Goal: Find specific page/section: Find specific page/section

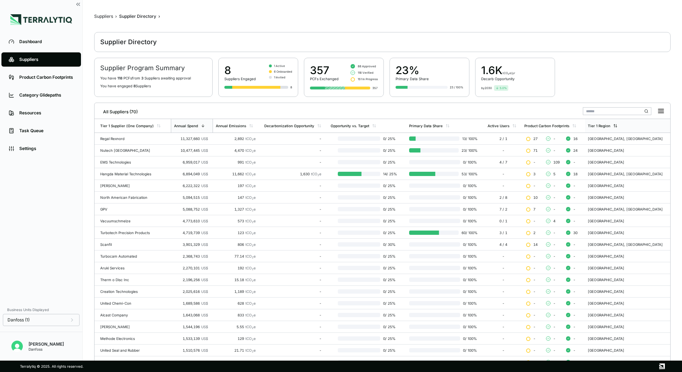
click at [588, 124] on div "Tier 1 Region" at bounding box center [599, 126] width 22 height 4
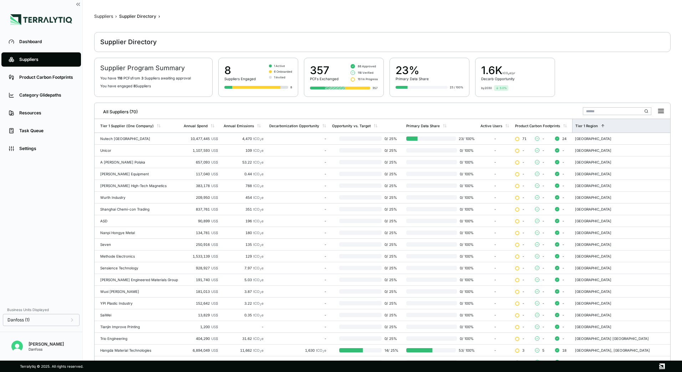
click at [598, 126] on div "Tier 1 Region" at bounding box center [586, 126] width 22 height 4
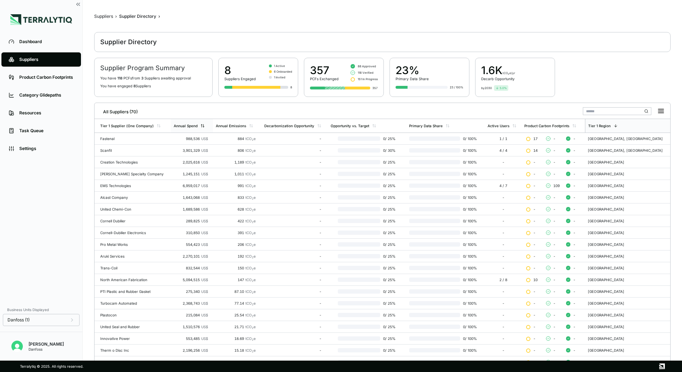
click at [190, 127] on div "Annual Spend" at bounding box center [186, 126] width 24 height 4
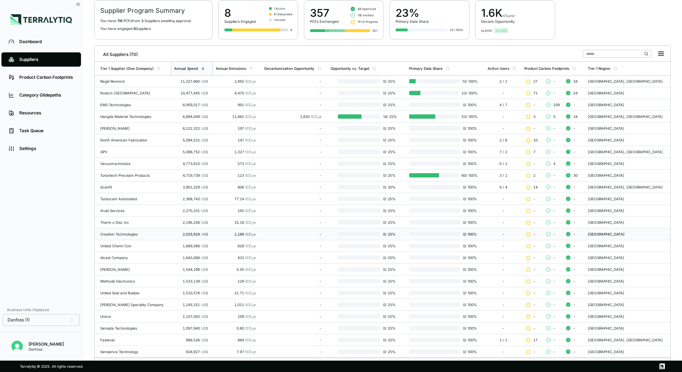
scroll to position [69, 0]
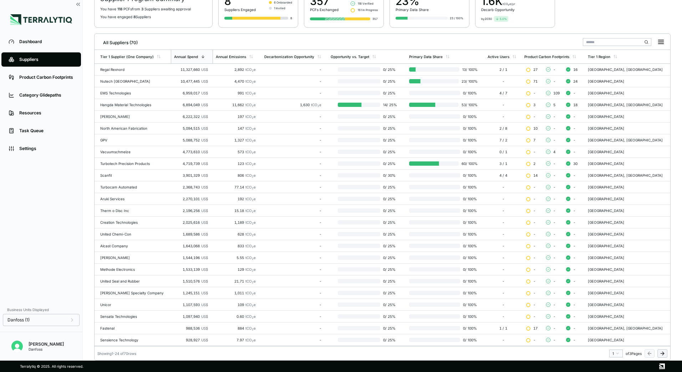
click at [662, 357] on button at bounding box center [662, 353] width 10 height 9
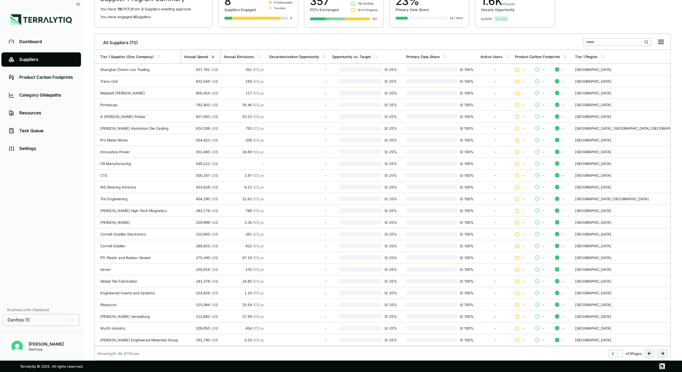
click at [646, 354] on button at bounding box center [649, 353] width 10 height 9
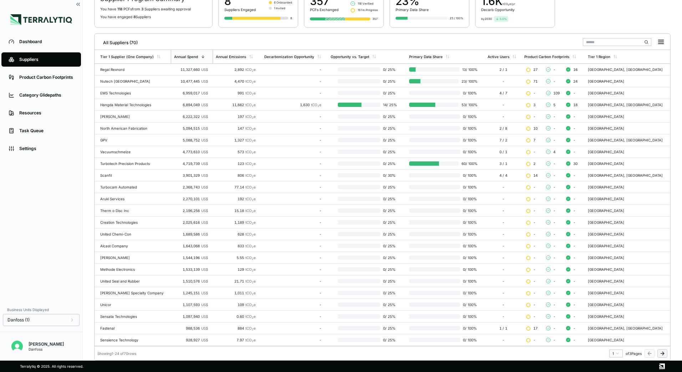
click at [665, 356] on button at bounding box center [662, 353] width 10 height 9
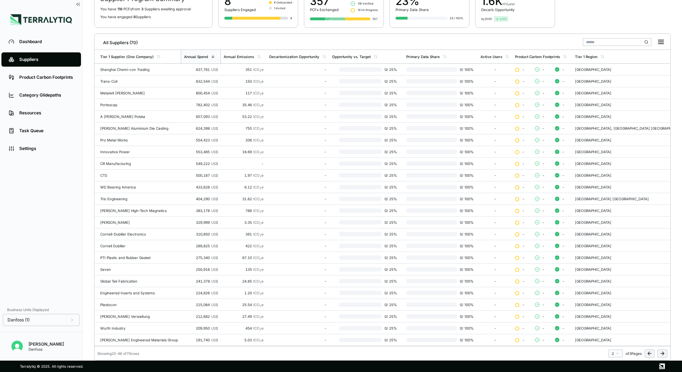
click at [649, 357] on button at bounding box center [649, 353] width 10 height 9
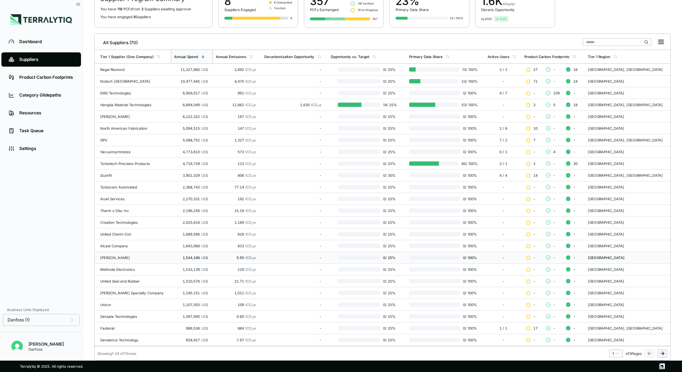
click at [667, 354] on div "Showing 1 - 24 of 70 rows 1 of 3 Pages" at bounding box center [381, 351] width 575 height 11
click at [663, 354] on icon at bounding box center [661, 354] width 3 height 0
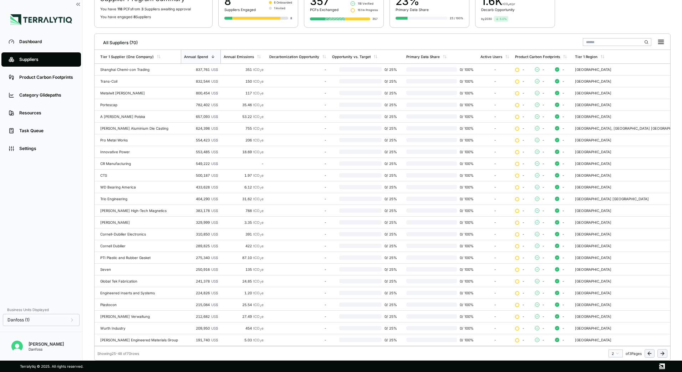
click at [665, 352] on icon at bounding box center [662, 354] width 6 height 6
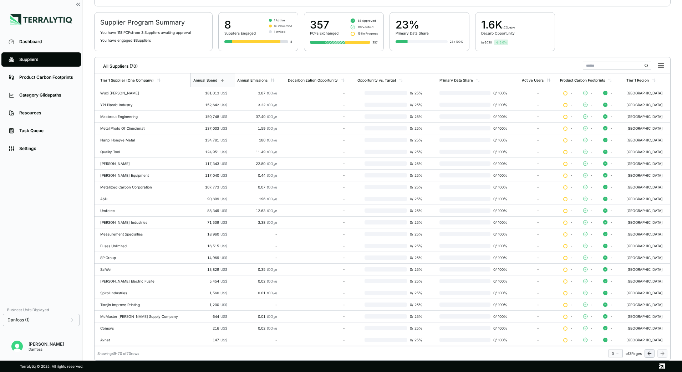
click at [668, 354] on div "Showing 49 - 70 of 70 rows 3 of 3 Pages" at bounding box center [381, 351] width 575 height 11
click at [652, 354] on icon at bounding box center [649, 354] width 6 height 6
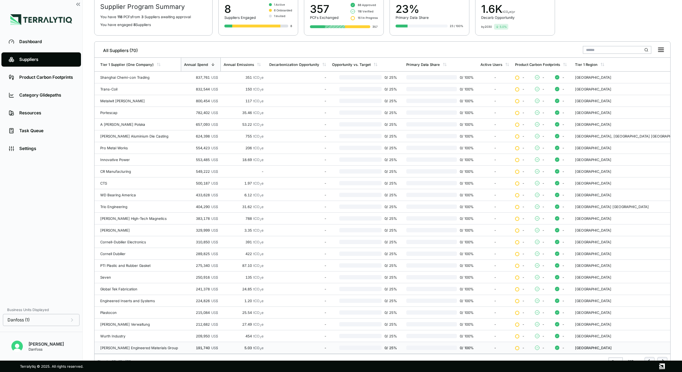
scroll to position [69, 0]
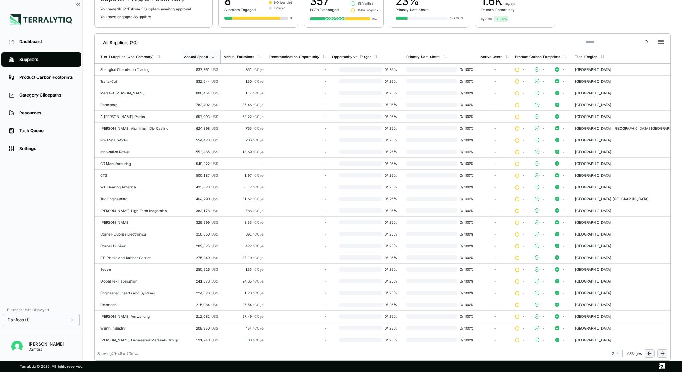
click at [646, 353] on button at bounding box center [649, 353] width 10 height 9
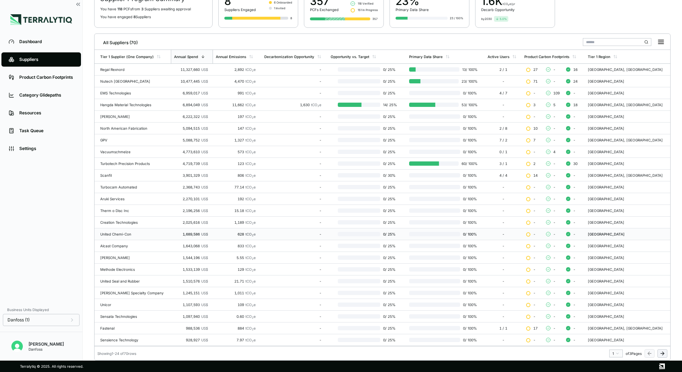
click at [662, 355] on icon at bounding box center [663, 353] width 2 height 3
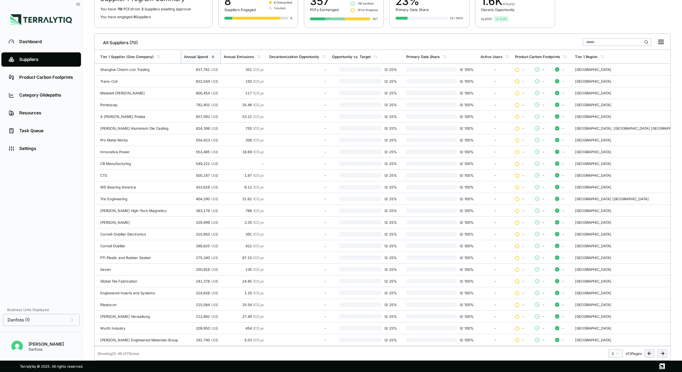
click at [664, 354] on icon at bounding box center [662, 354] width 6 height 6
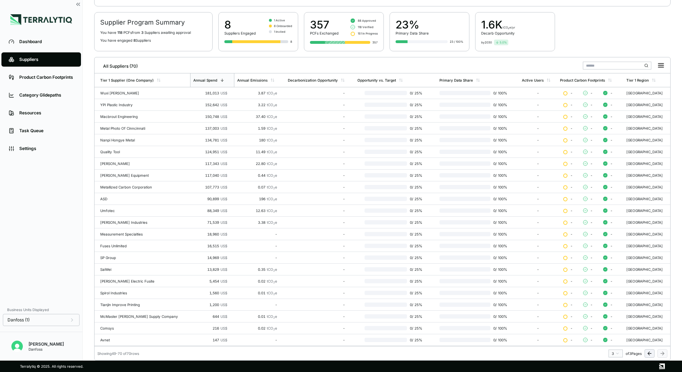
click at [649, 353] on icon at bounding box center [649, 354] width 6 height 6
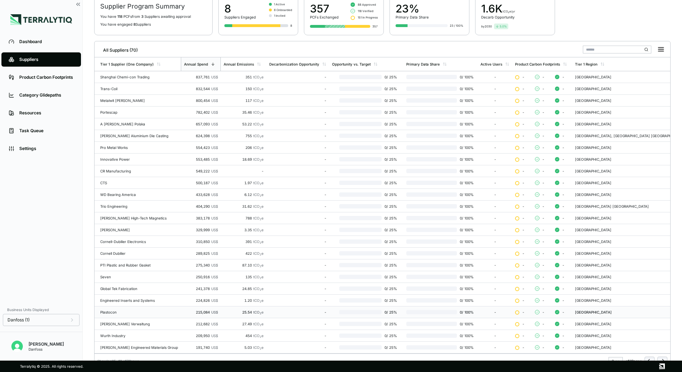
scroll to position [69, 0]
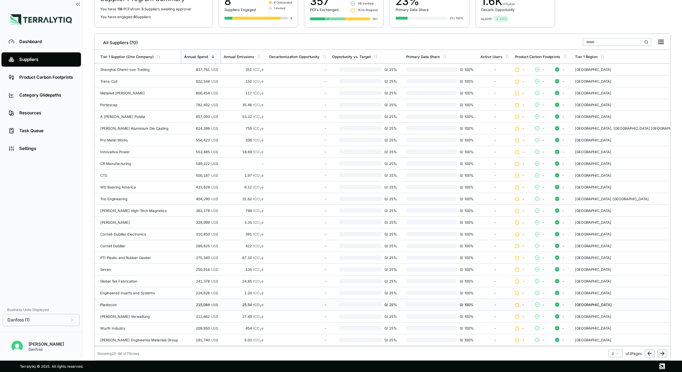
click at [648, 354] on icon at bounding box center [648, 354] width 3 height 0
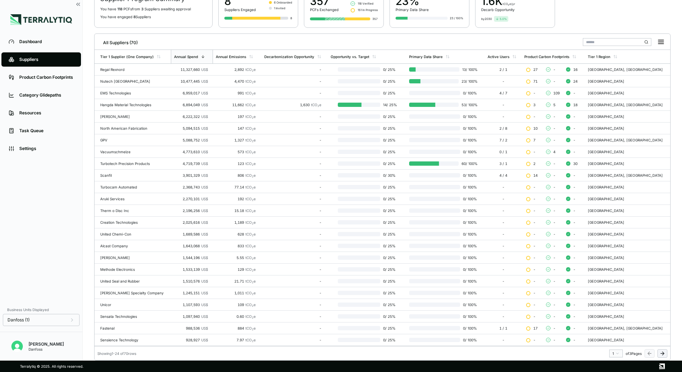
click at [661, 354] on icon at bounding box center [662, 354] width 6 height 6
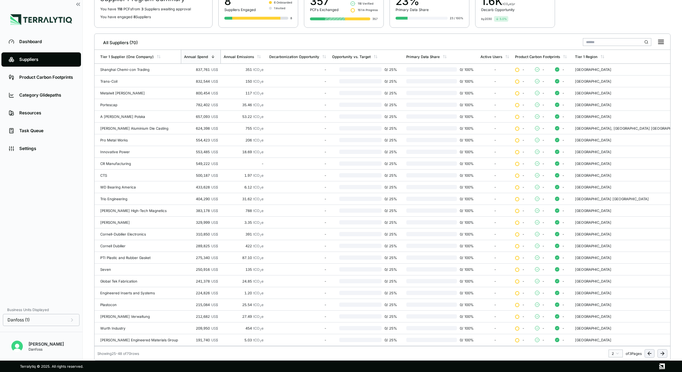
click at [662, 353] on icon at bounding box center [662, 354] width 6 height 6
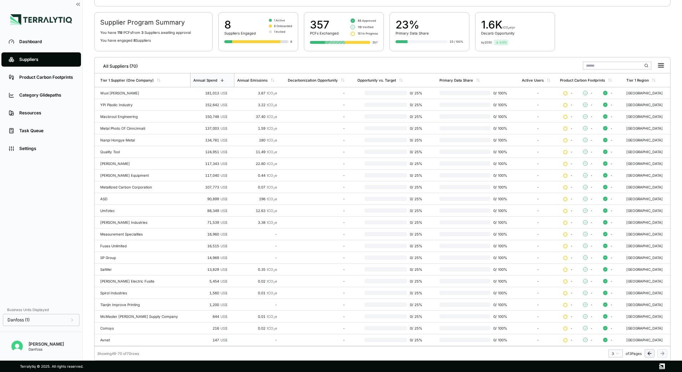
scroll to position [46, 0]
click at [645, 353] on button at bounding box center [649, 353] width 10 height 9
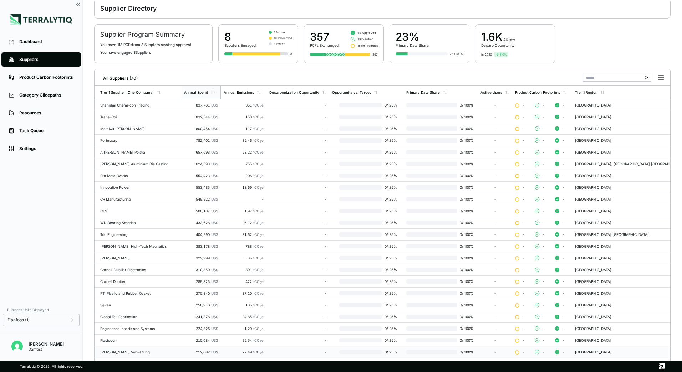
scroll to position [69, 0]
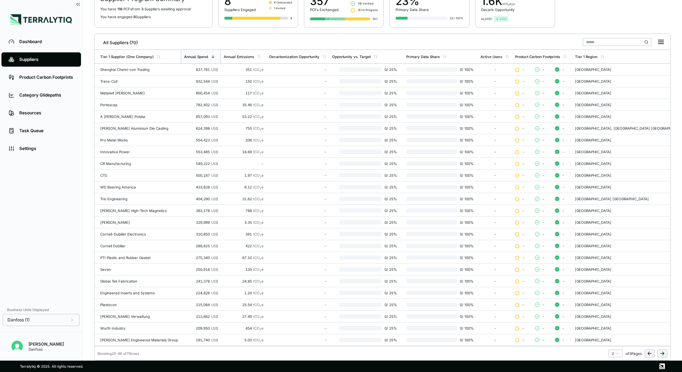
click at [650, 355] on icon at bounding box center [649, 354] width 6 height 6
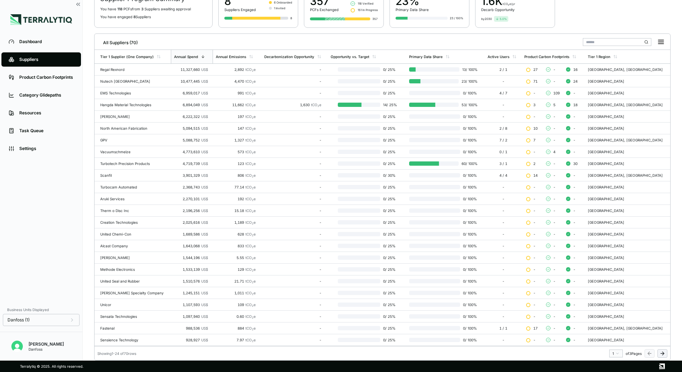
click at [663, 354] on icon at bounding box center [663, 353] width 2 height 3
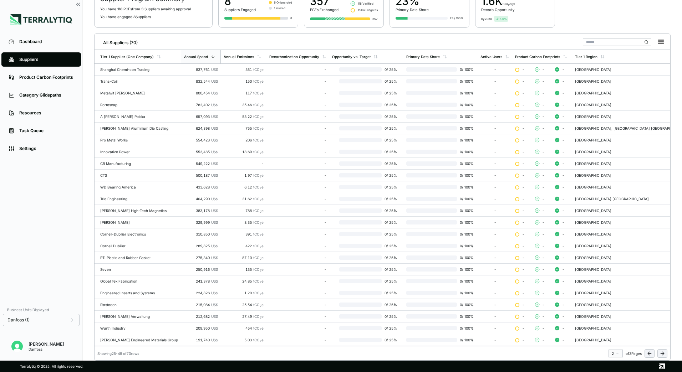
click at [651, 356] on icon at bounding box center [649, 354] width 6 height 6
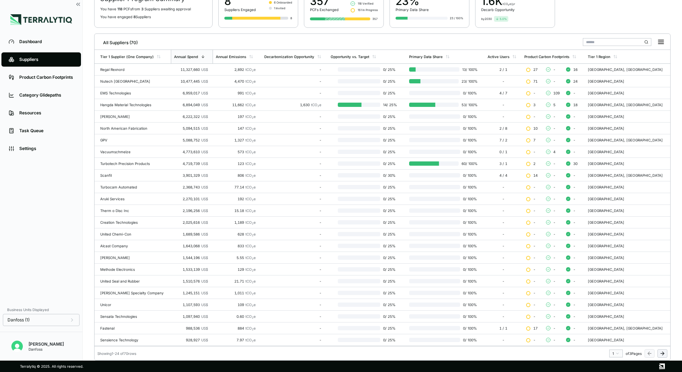
click at [662, 354] on icon at bounding box center [661, 354] width 3 height 0
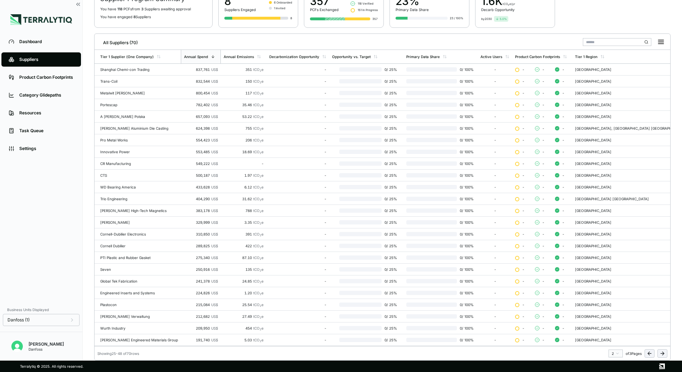
click at [661, 352] on icon at bounding box center [662, 354] width 6 height 6
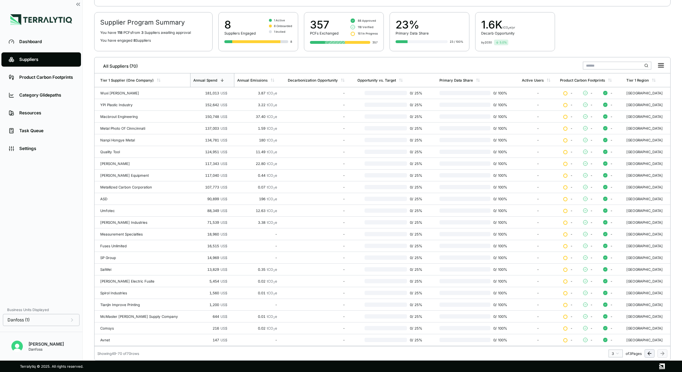
click at [648, 354] on icon at bounding box center [648, 354] width 3 height 0
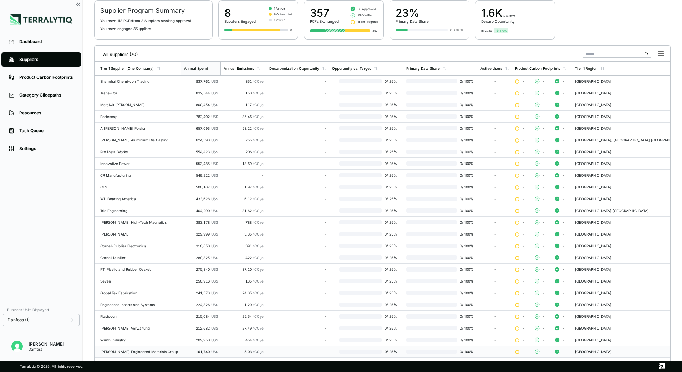
scroll to position [69, 0]
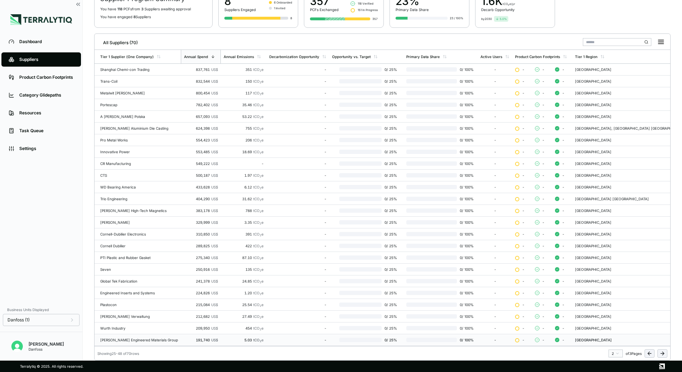
click at [647, 356] on icon at bounding box center [649, 354] width 6 height 6
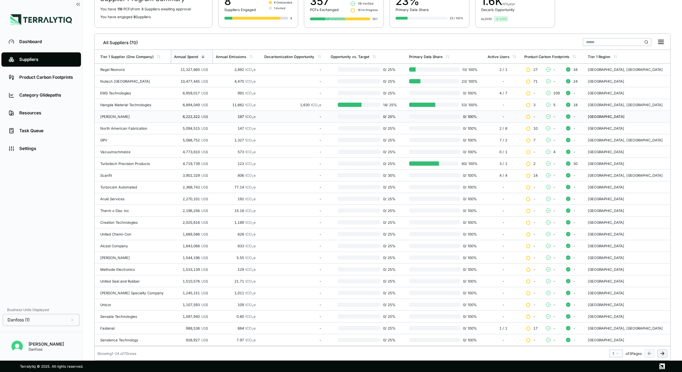
click at [593, 115] on div "[GEOGRAPHIC_DATA]" at bounding box center [628, 116] width 80 height 4
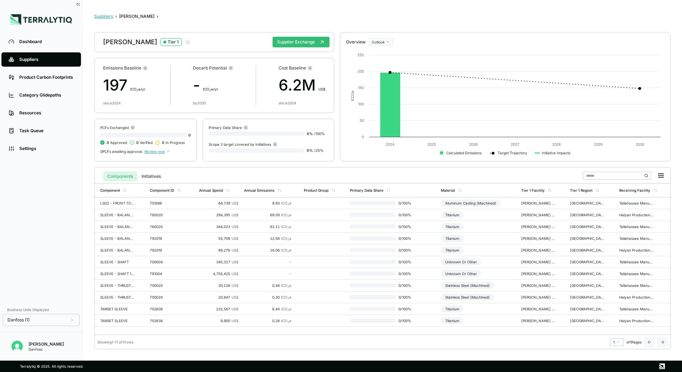
click at [107, 17] on button "Suppliers" at bounding box center [103, 17] width 19 height 6
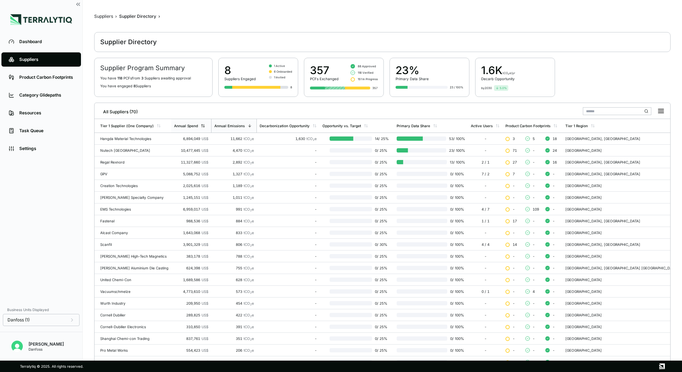
click at [201, 126] on icon at bounding box center [203, 126] width 4 height 4
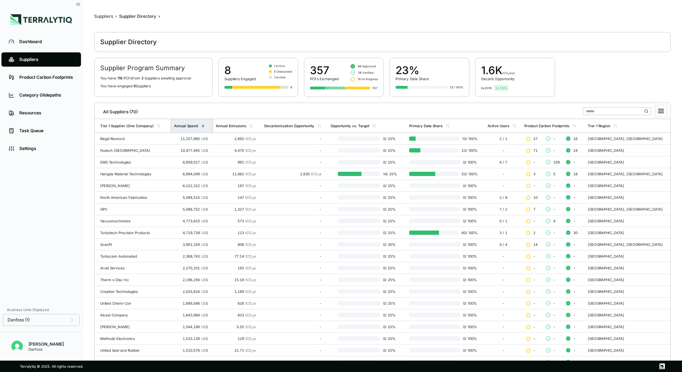
click at [661, 111] on icon at bounding box center [660, 111] width 5 height 4
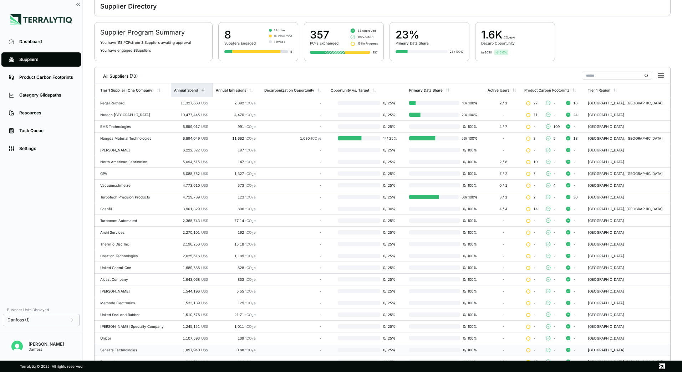
scroll to position [69, 0]
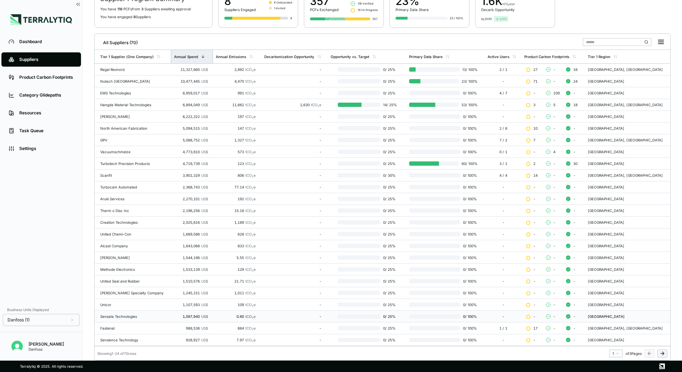
click at [659, 352] on icon at bounding box center [662, 354] width 6 height 6
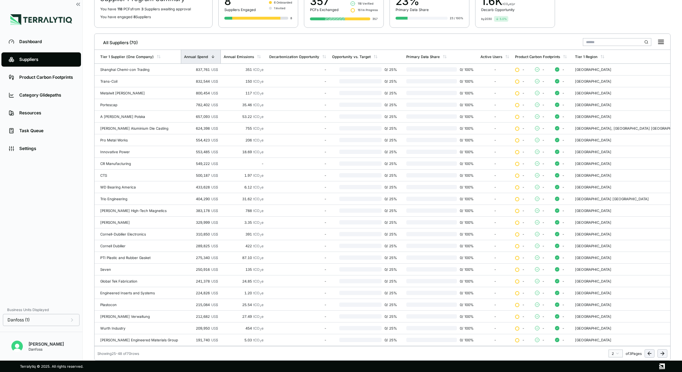
click at [664, 354] on icon at bounding box center [662, 354] width 6 height 6
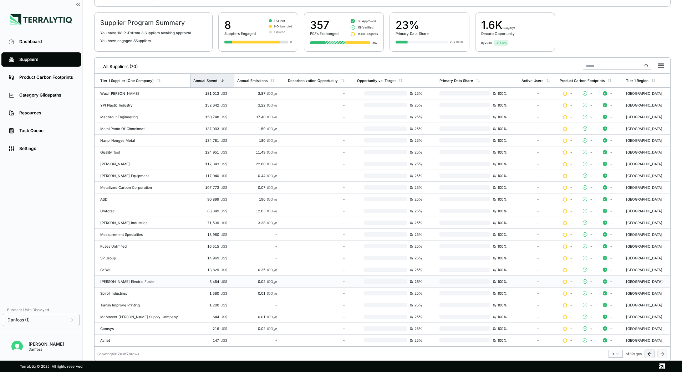
scroll to position [46, 0]
click at [651, 355] on icon at bounding box center [649, 354] width 6 height 6
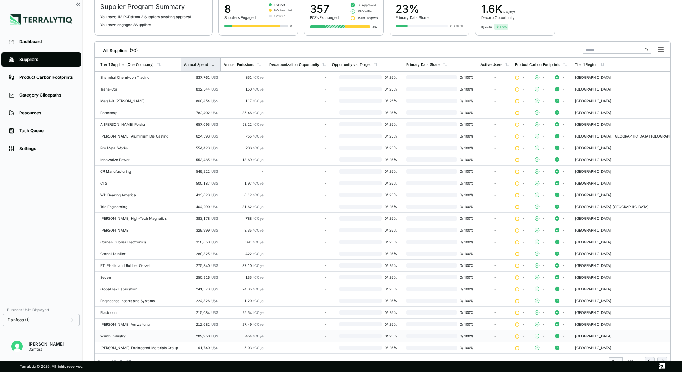
scroll to position [69, 0]
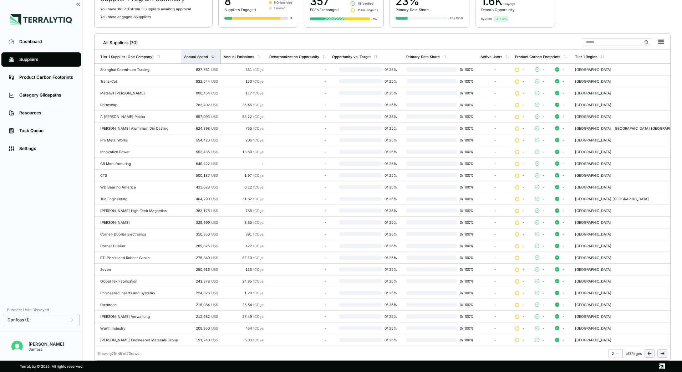
click at [649, 354] on icon at bounding box center [648, 354] width 3 height 0
